Goal: Information Seeking & Learning: Find specific fact

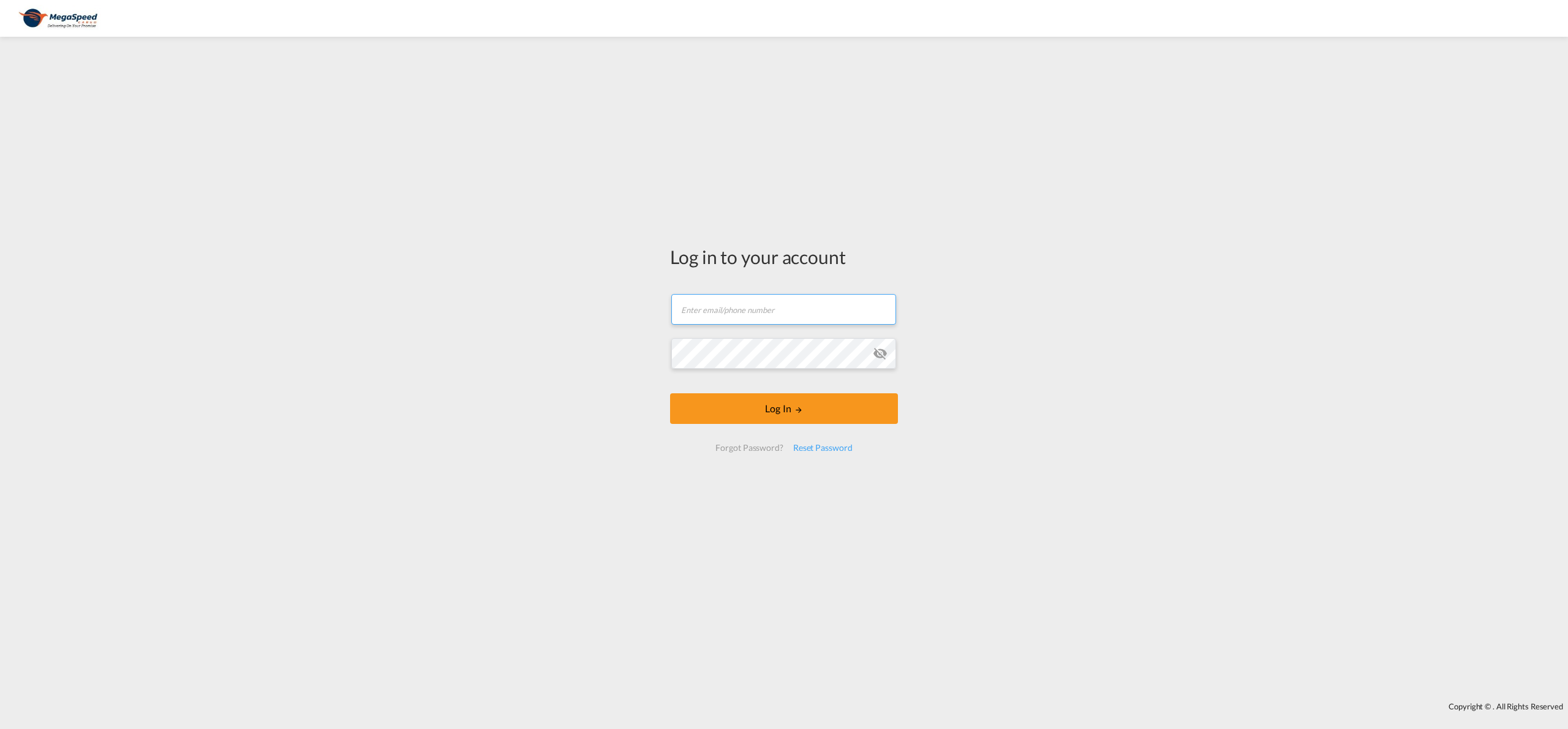
click at [775, 307] on input "text" at bounding box center [784, 310] width 225 height 31
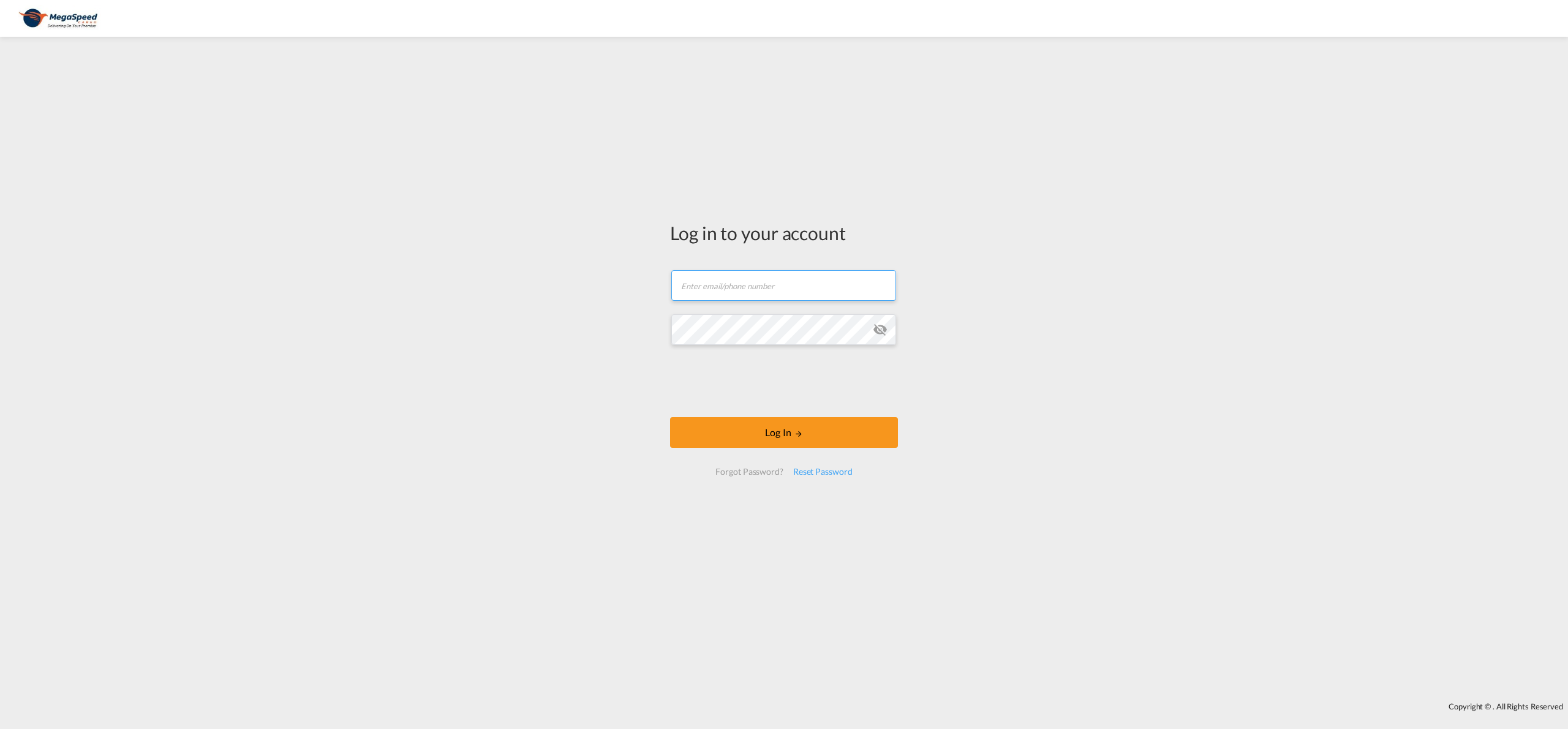
type input "[EMAIL_ADDRESS][DOMAIN_NAME]"
click at [876, 334] on md-icon "icon-eye-off" at bounding box center [880, 329] width 15 height 15
click at [761, 439] on button "Log In" at bounding box center [784, 433] width 228 height 31
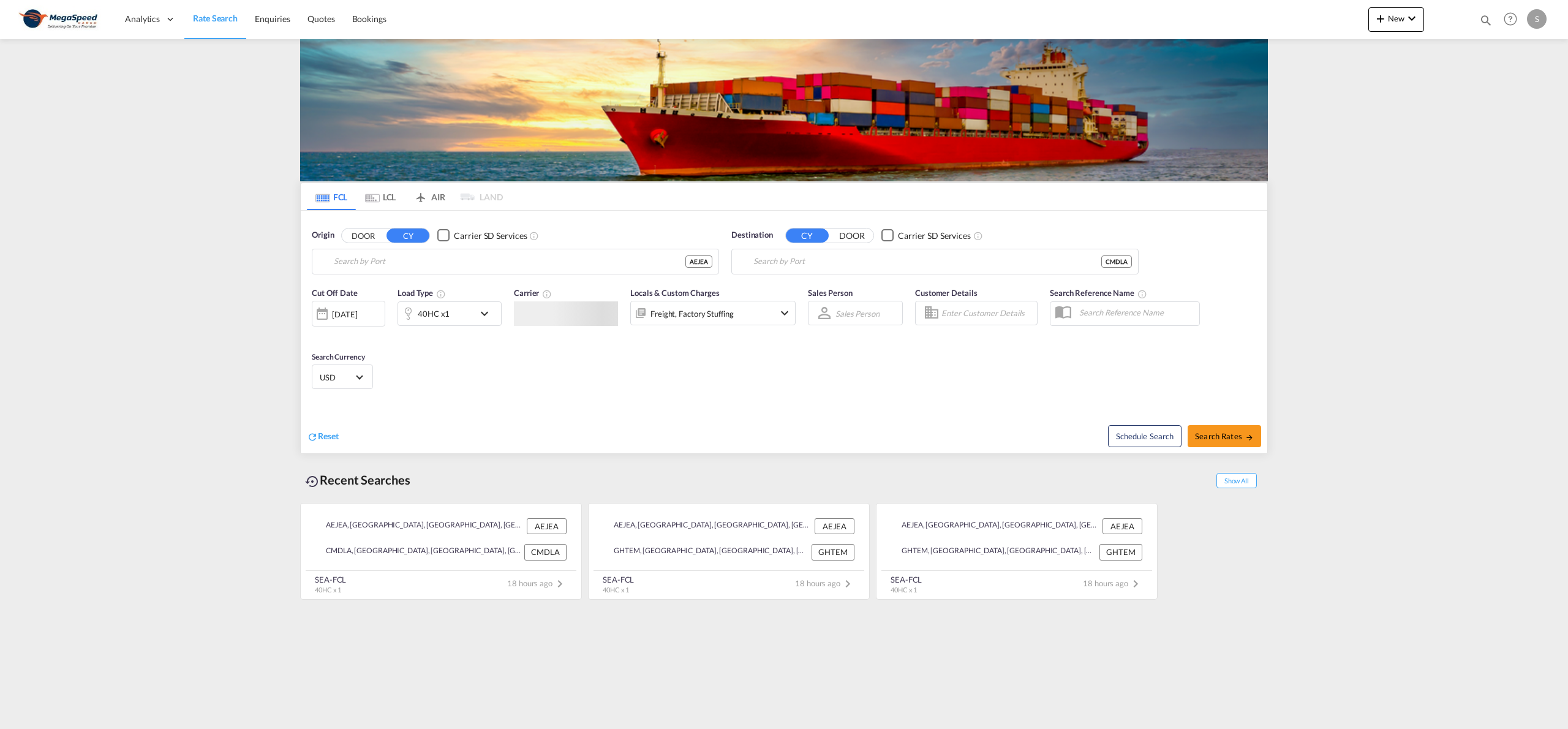
type input "[GEOGRAPHIC_DATA], [GEOGRAPHIC_DATA]"
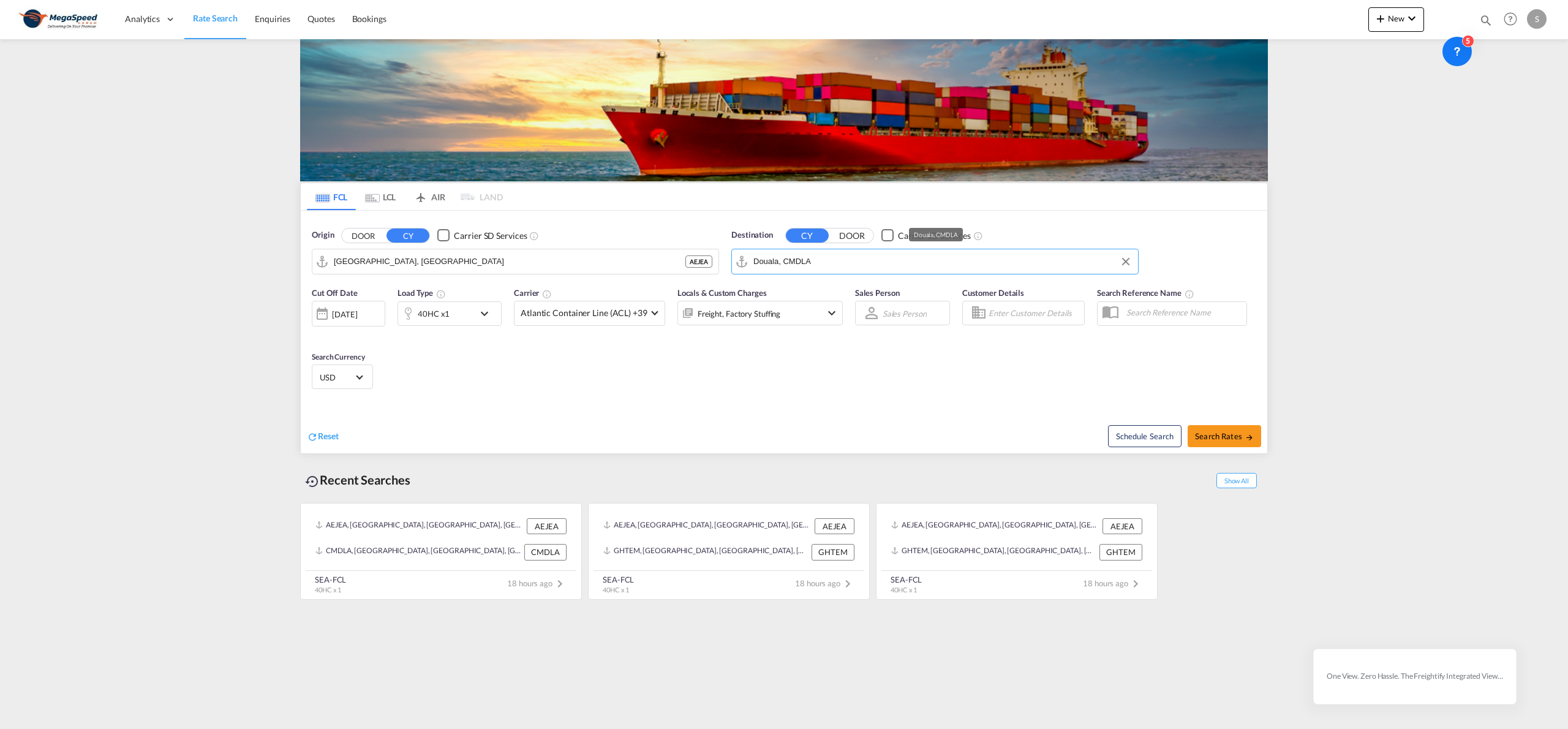
click at [846, 268] on input "Douala, CMDLA" at bounding box center [943, 262] width 379 height 18
click at [838, 284] on div "Lome [GEOGRAPHIC_DATA] TGLFW" at bounding box center [848, 296] width 233 height 37
type input "Lome, TGLFW"
click at [1213, 436] on span "Search Rates" at bounding box center [1224, 436] width 59 height 10
type input "AEJEA to TGLFW / [DATE]"
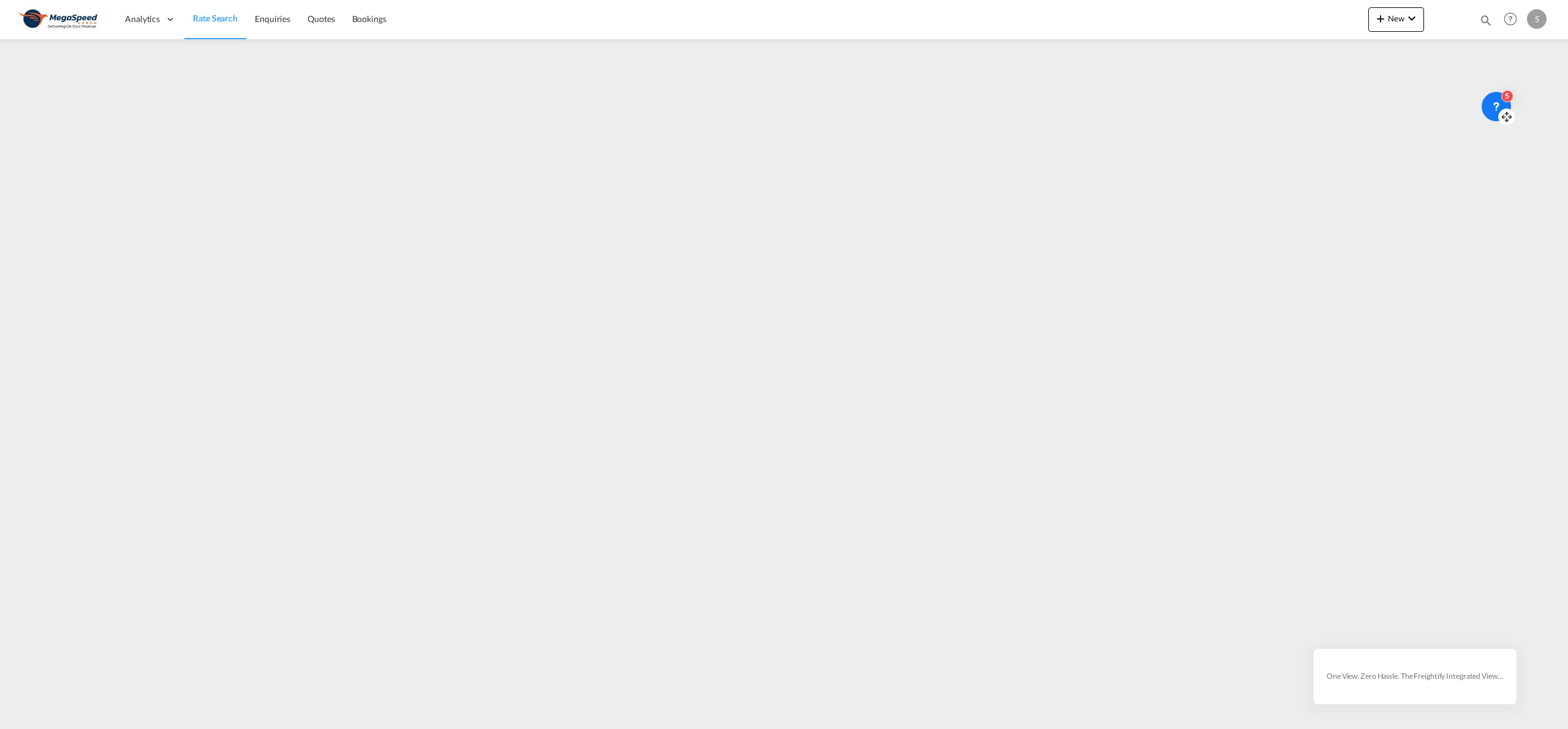
drag, startPoint x: 1468, startPoint y: 60, endPoint x: 1508, endPoint y: 115, distance: 68.0
click at [1508, 115] on icon at bounding box center [1507, 116] width 12 height 12
